Goal: Task Accomplishment & Management: Complete application form

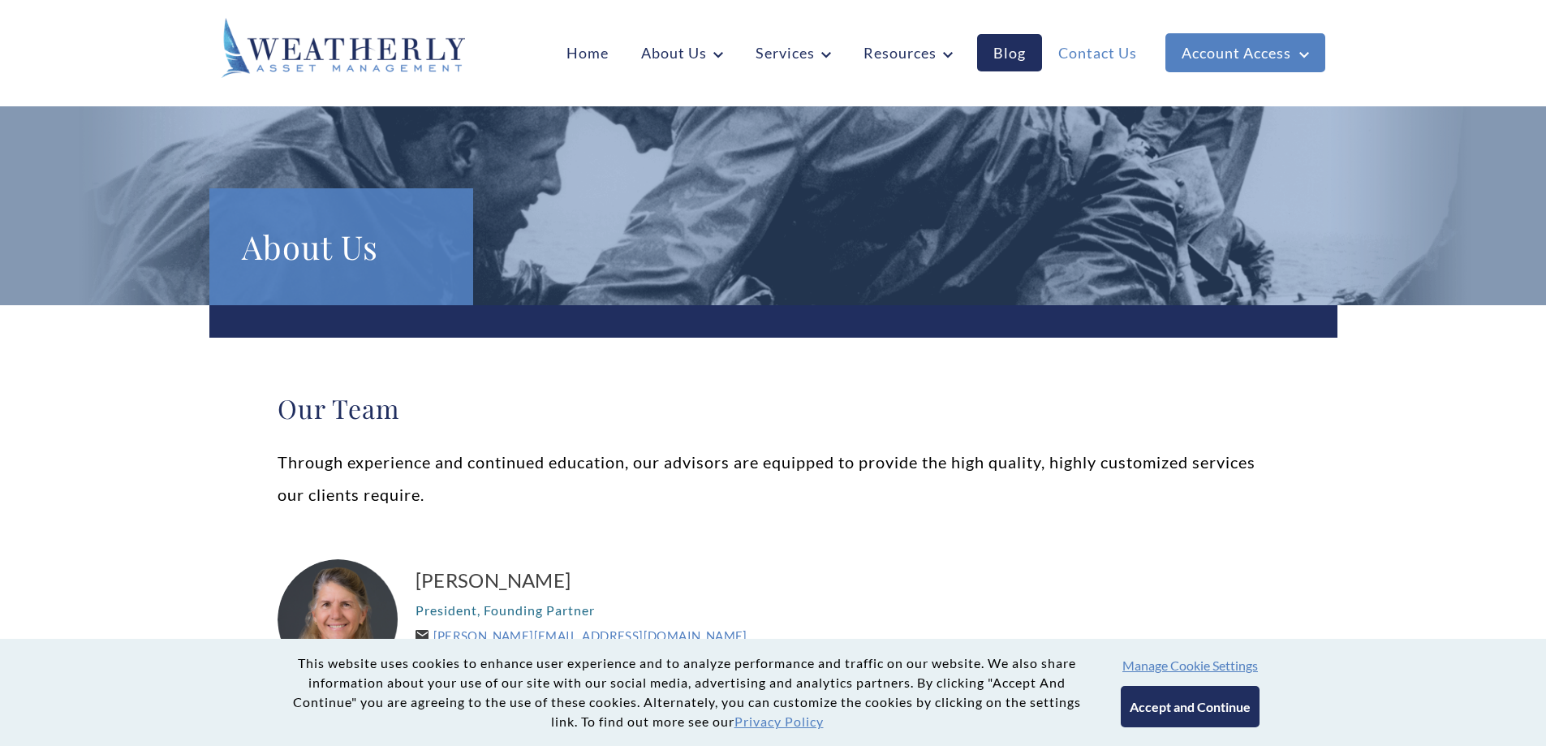
click at [1081, 53] on link "Contact Us" at bounding box center [1097, 52] width 111 height 37
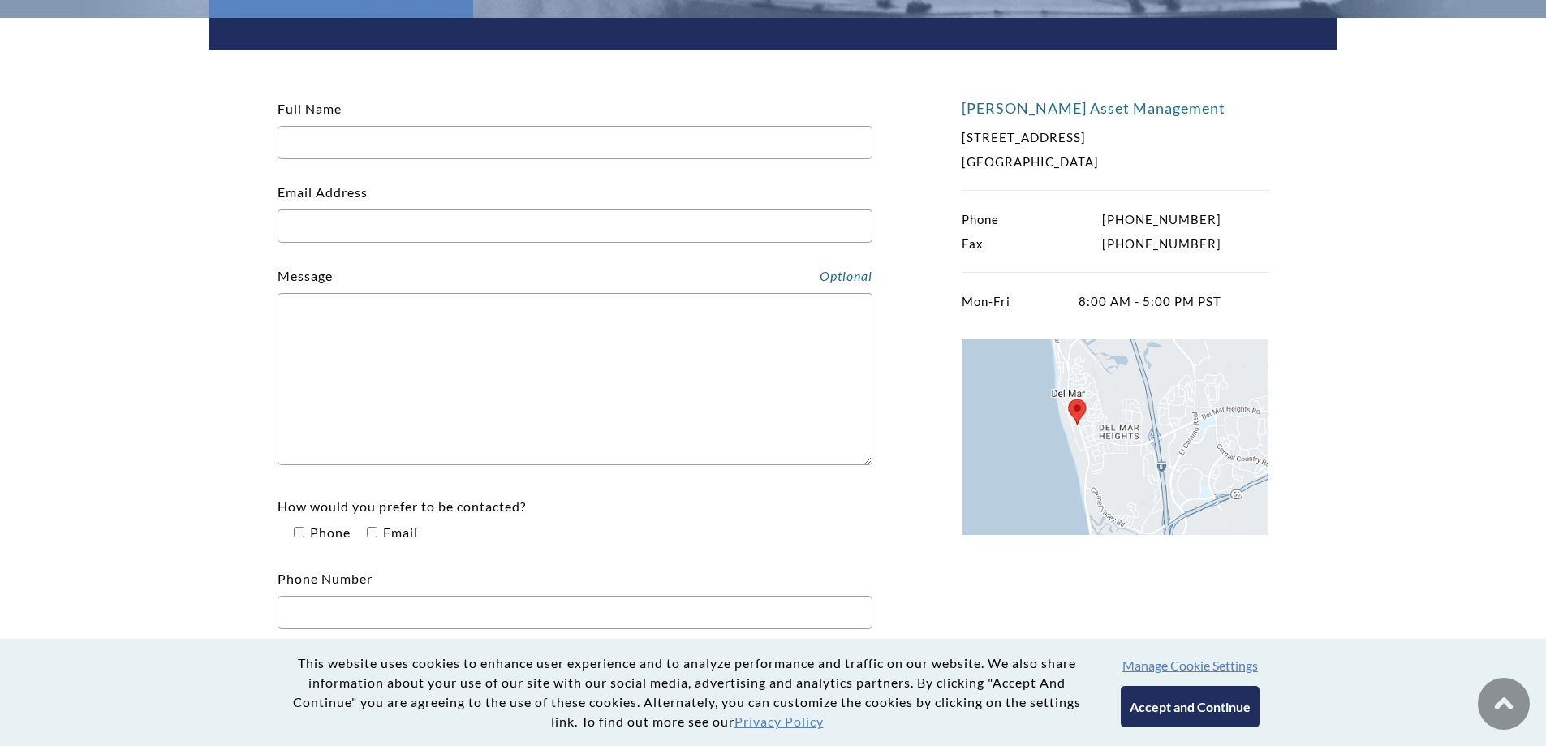
scroll to position [325, 0]
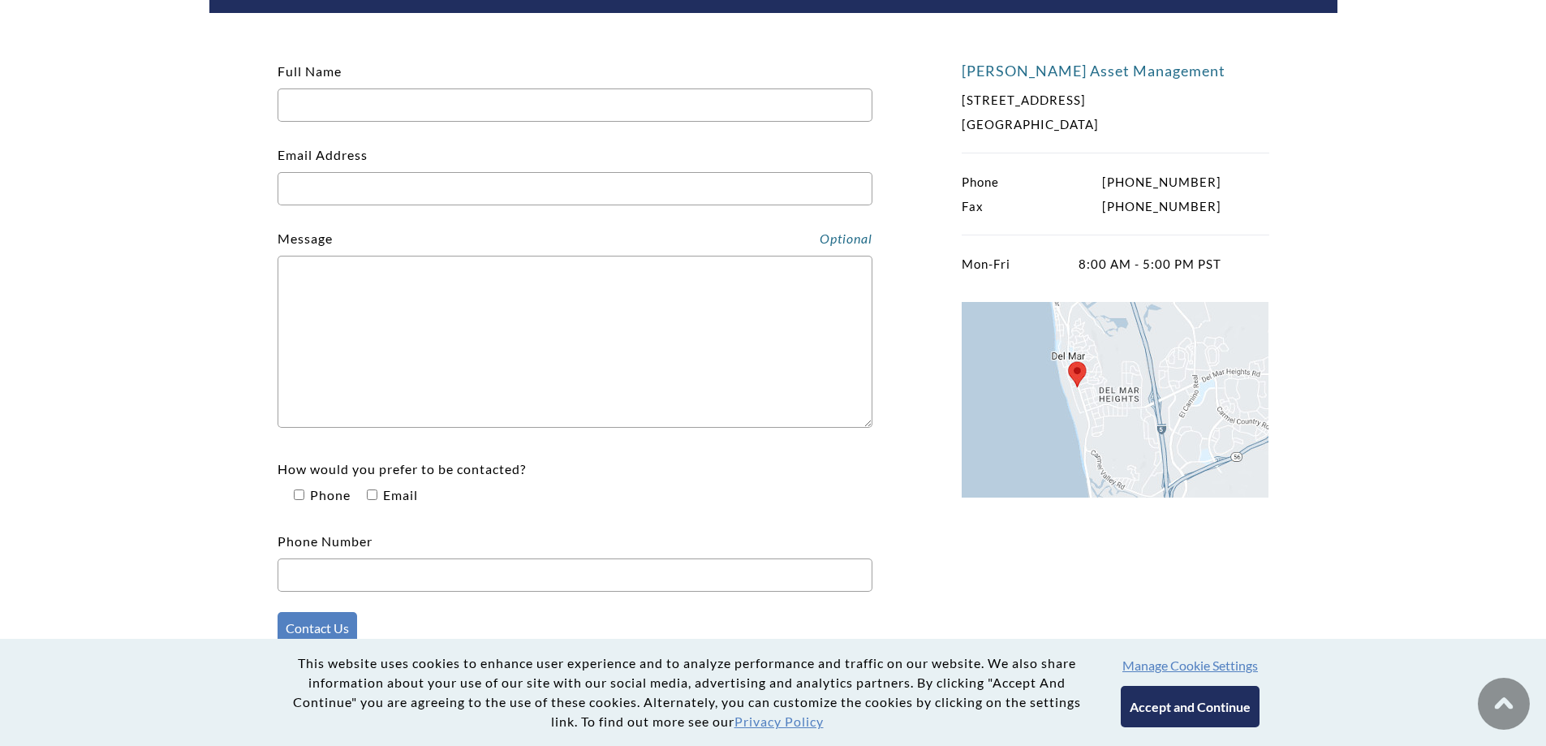
click at [410, 97] on input "Full Name" at bounding box center [574, 104] width 595 height 33
type input "[PERSON_NAME]"
type input "[EMAIL_ADDRESS][DOMAIN_NAME]"
type input "2063514935"
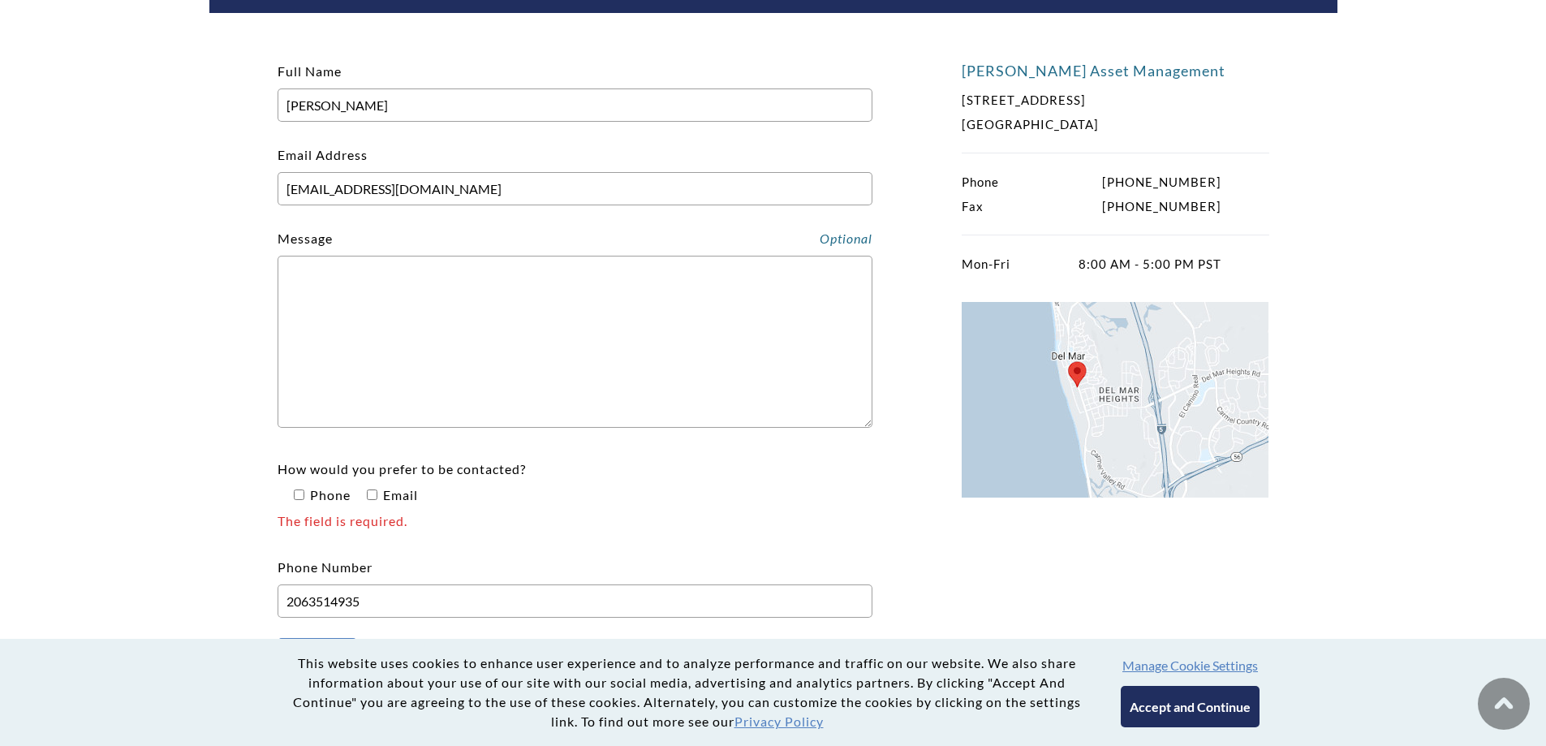
click at [417, 289] on textarea "Contact form" at bounding box center [574, 342] width 595 height 172
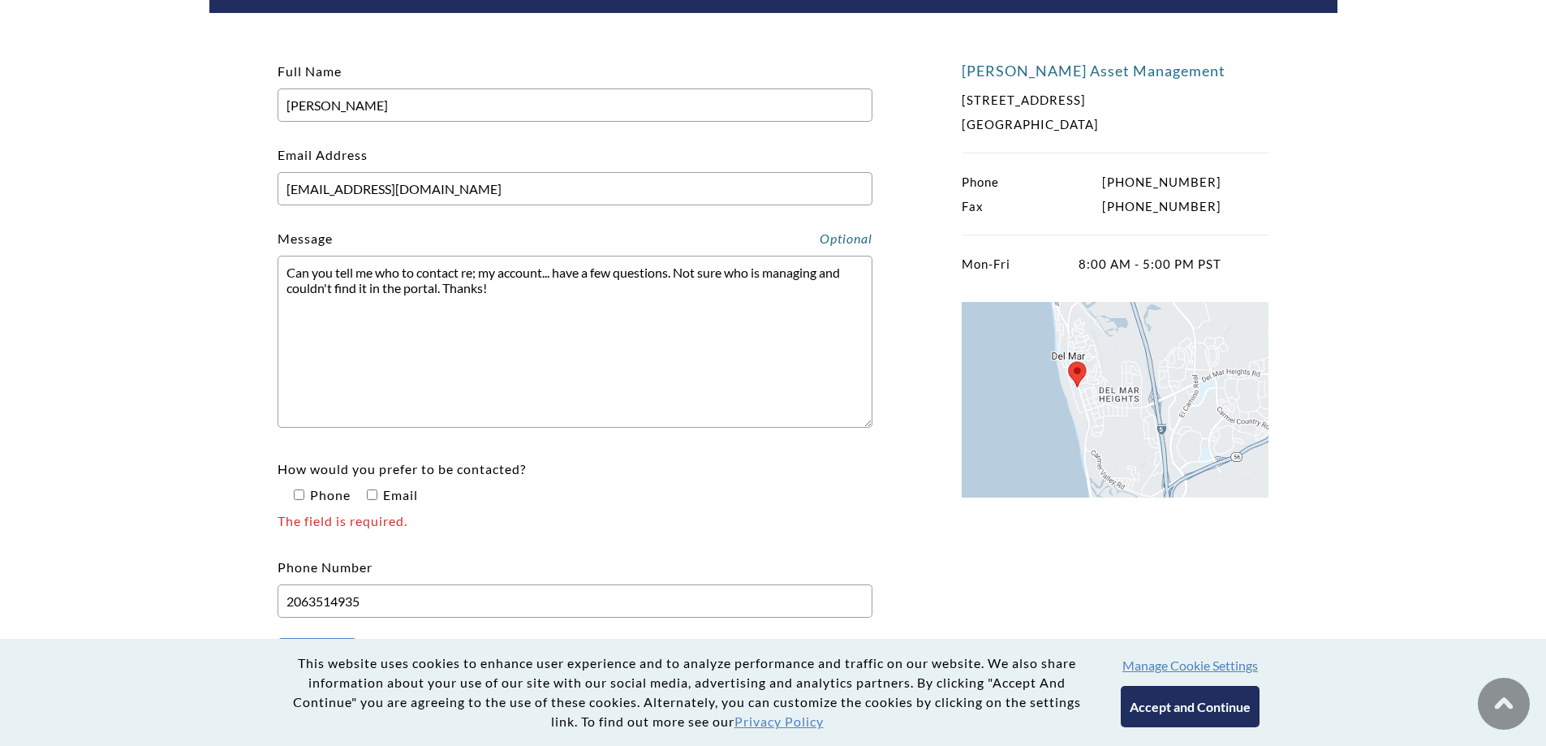
type textarea "Can you tell me who to contact re; my account... have a few questions. Not sure…"
click at [374, 493] on input"] "How would you prefer to be contacted? Phone Email The field is required." at bounding box center [372, 494] width 11 height 11
checkbox input"] "true"
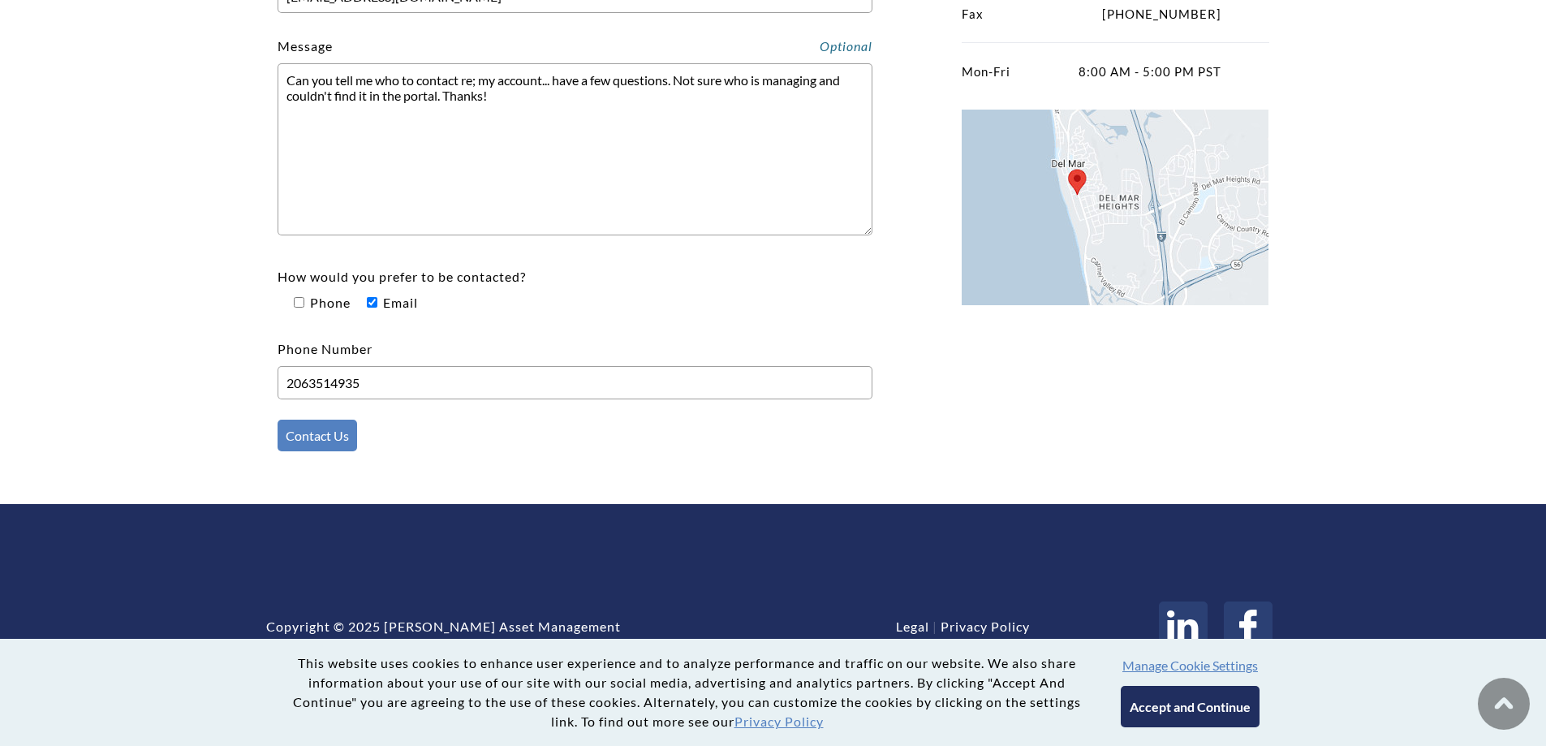
scroll to position [518, 0]
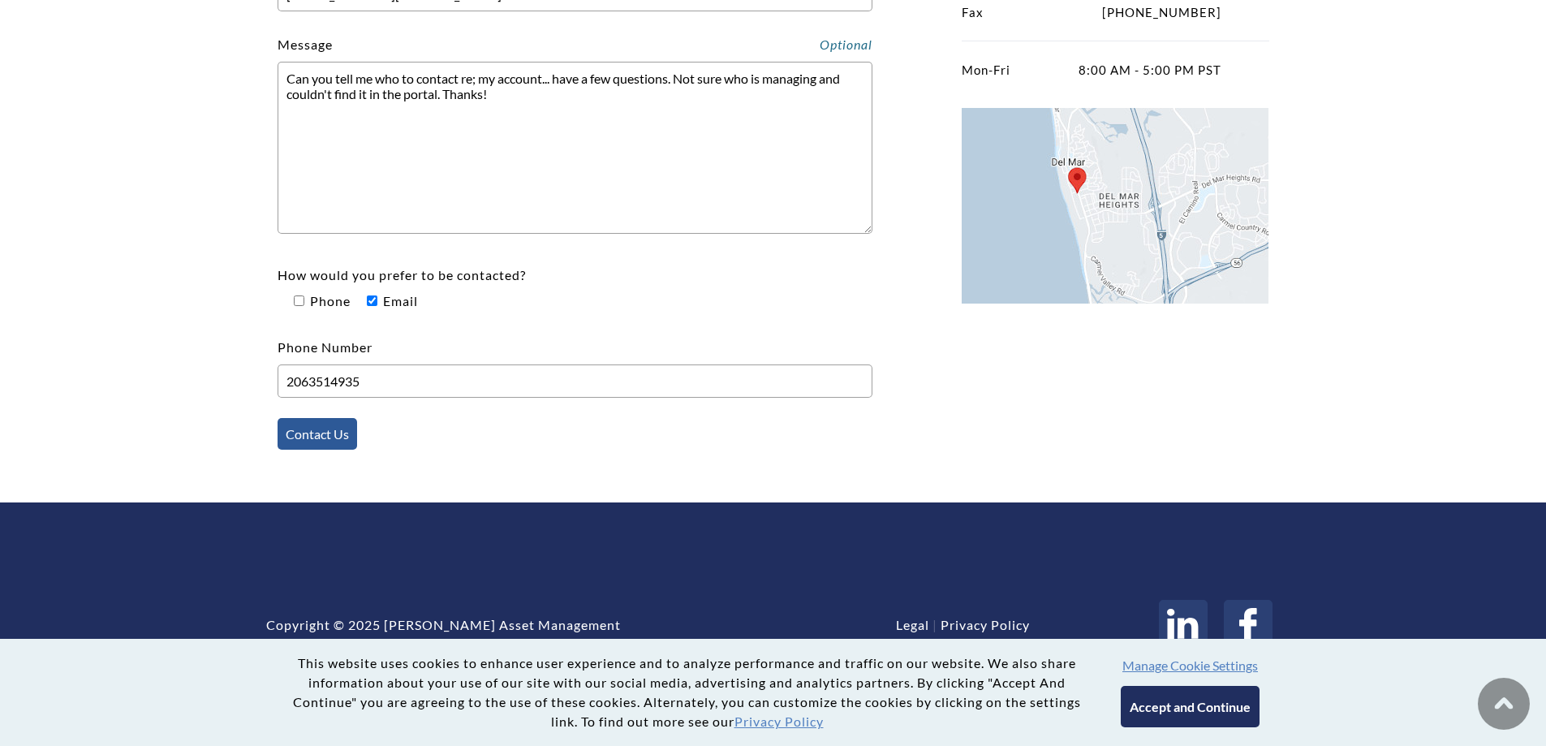
click at [316, 441] on input "Contact Us" at bounding box center [317, 434] width 80 height 32
